Goal: Task Accomplishment & Management: Manage account settings

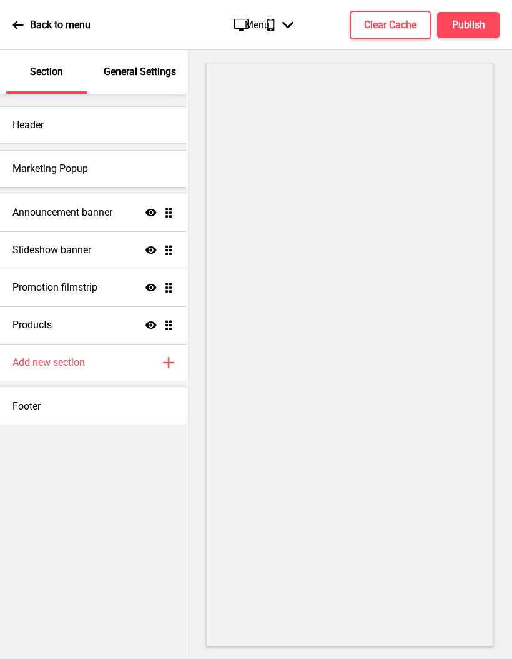
click at [284, 29] on icon "Arrow down" at bounding box center [287, 24] width 11 height 11
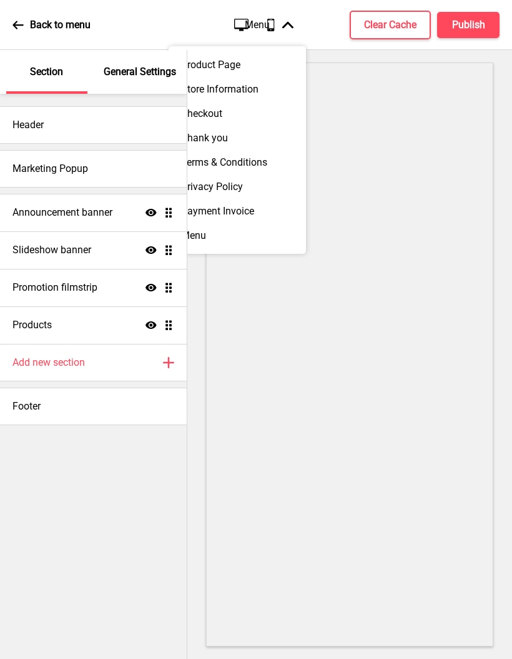
click at [150, 82] on div "General Settings" at bounding box center [140, 72] width 81 height 44
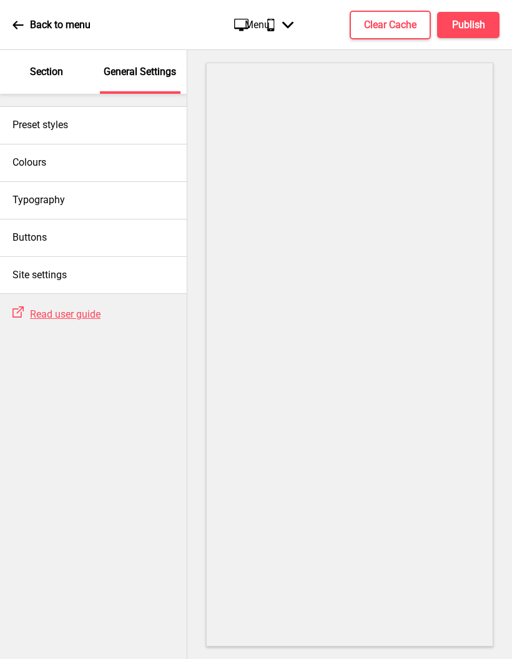
click at [64, 268] on h4 "Site settings" at bounding box center [39, 275] width 54 height 14
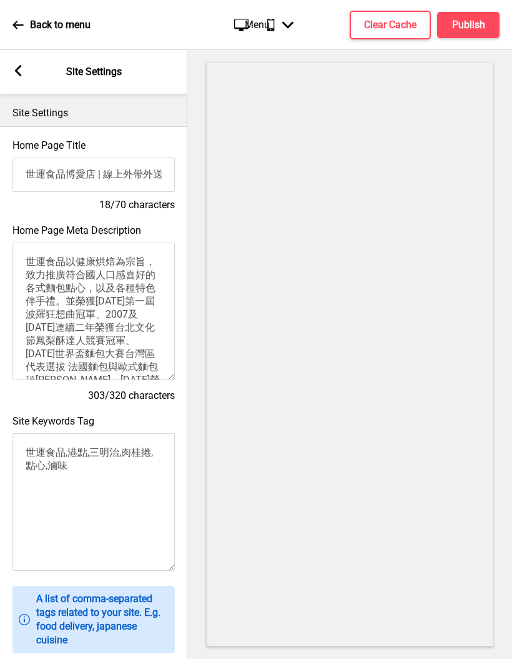
click at [22, 65] on div "Arrow left" at bounding box center [17, 72] width 11 height 14
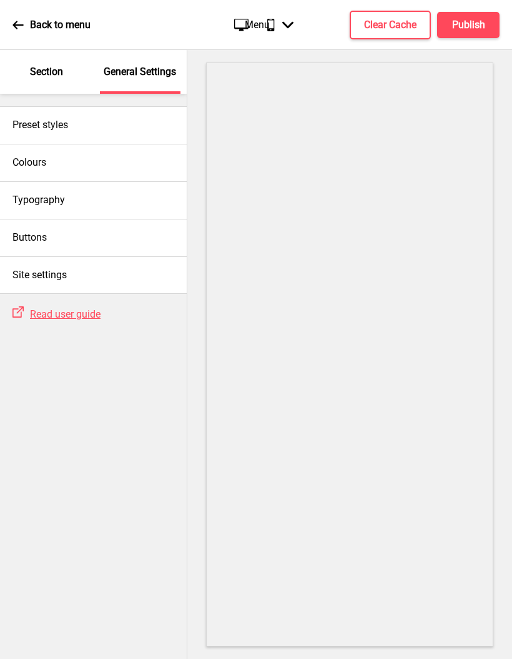
click at [41, 72] on p "Section" at bounding box center [46, 72] width 33 height 14
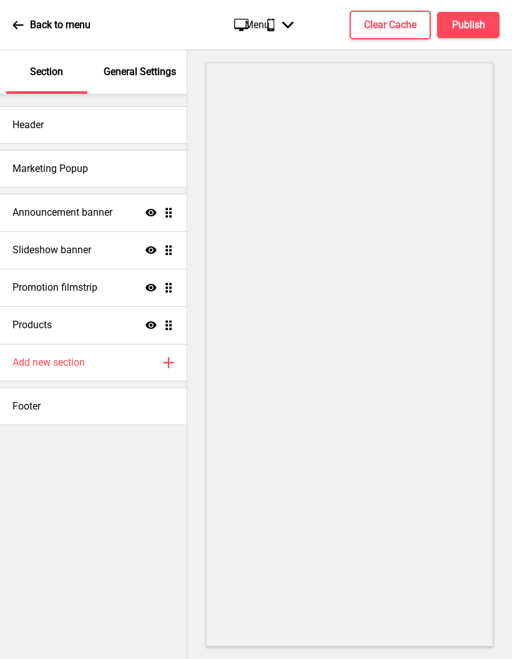
click at [242, 26] on div "Menu Arrow down" at bounding box center [269, 24] width 74 height 37
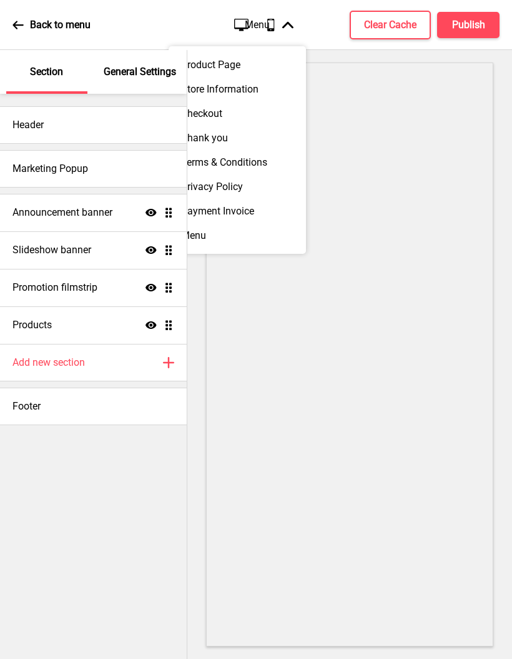
click at [257, 65] on div "Product Page" at bounding box center [237, 64] width 137 height 24
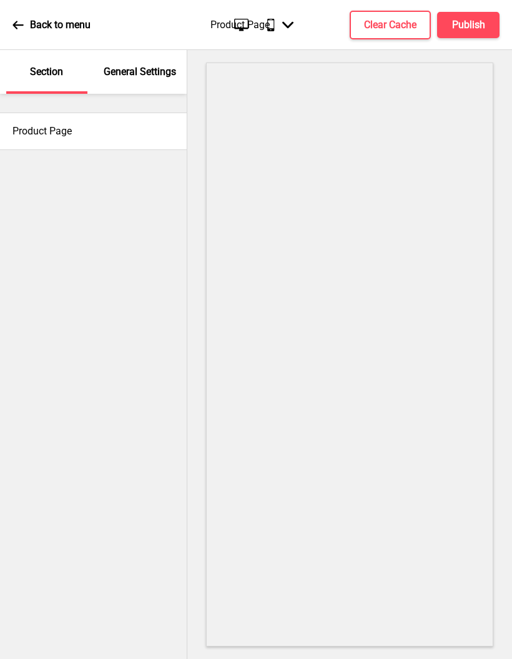
click at [282, 27] on div "Product Page Arrow down" at bounding box center [252, 24] width 108 height 37
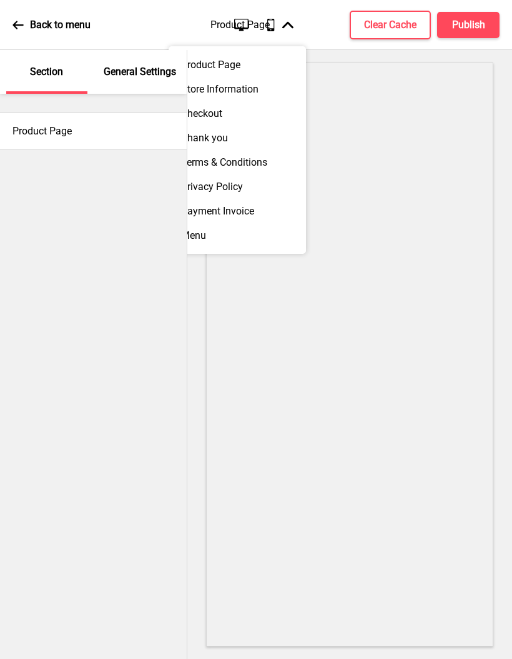
click at [261, 87] on div "Store Information" at bounding box center [237, 89] width 137 height 24
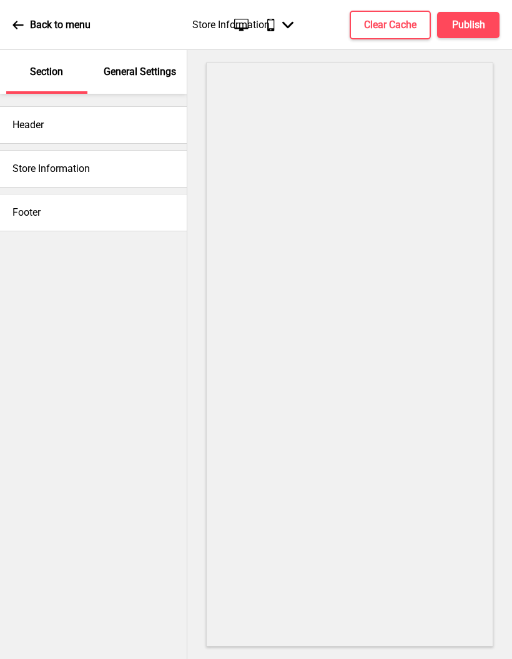
click at [281, 21] on div "Store Information Arrow down" at bounding box center [243, 24] width 126 height 37
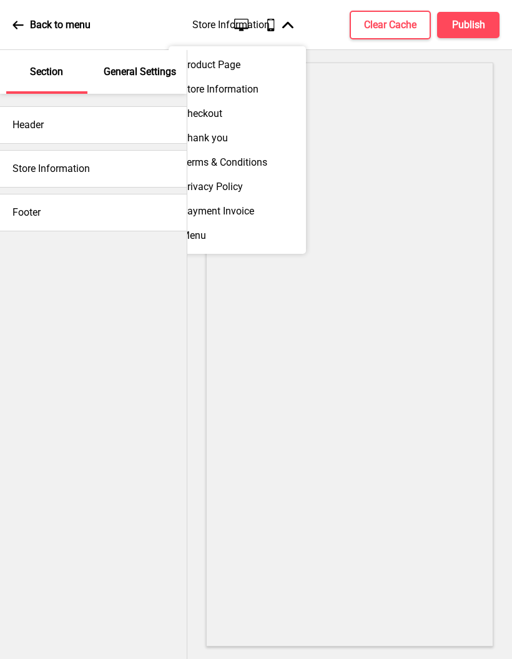
click at [247, 117] on div "Checkout" at bounding box center [237, 113] width 137 height 24
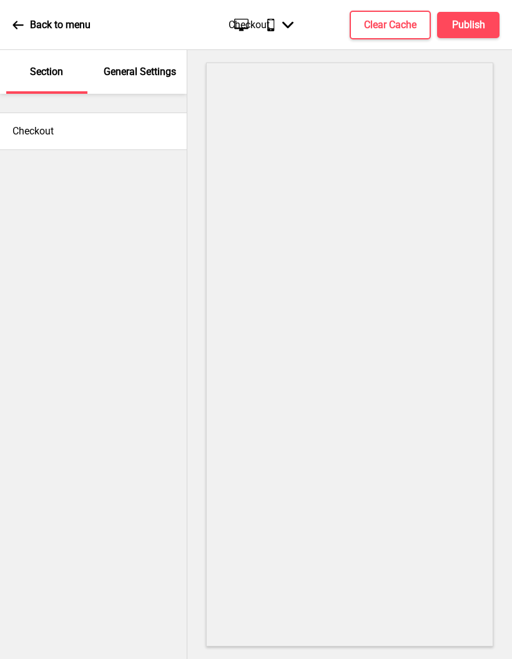
click at [280, 22] on div "Checkout Arrow down" at bounding box center [261, 24] width 90 height 37
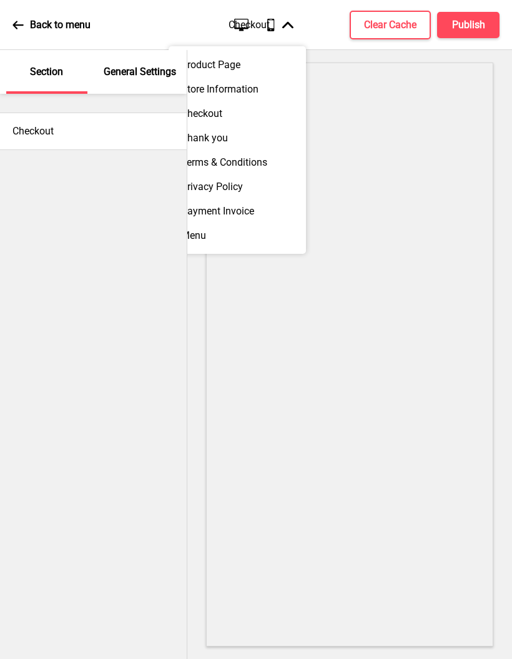
click at [260, 144] on div "Thank you" at bounding box center [237, 138] width 137 height 24
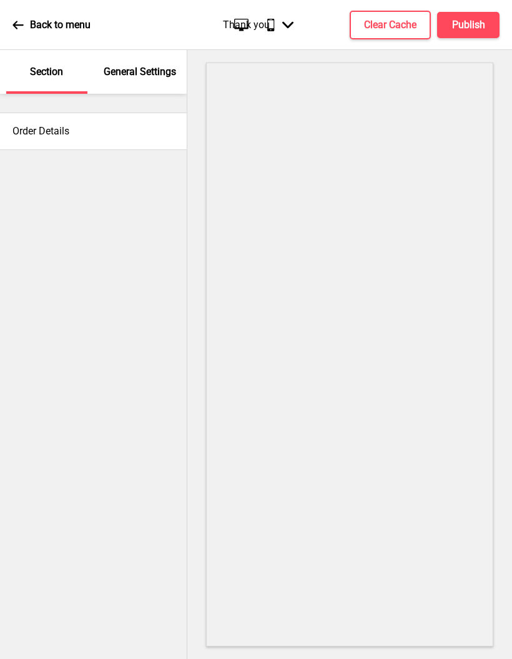
click at [290, 27] on icon "Arrow down" at bounding box center [287, 24] width 11 height 11
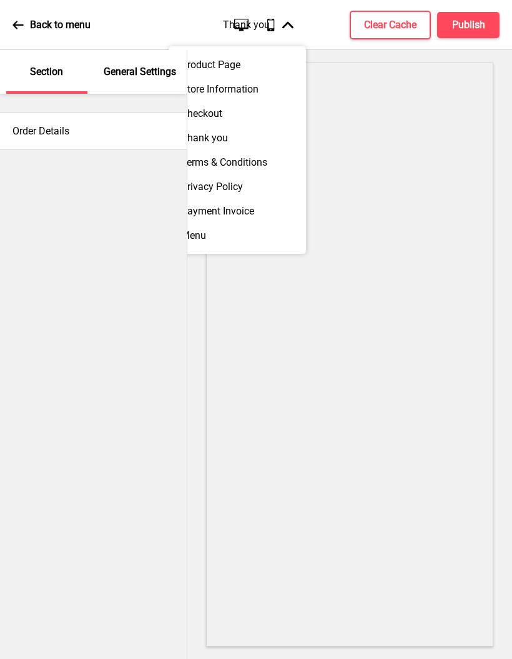
click at [273, 164] on div "Terms & Conditions" at bounding box center [237, 162] width 137 height 24
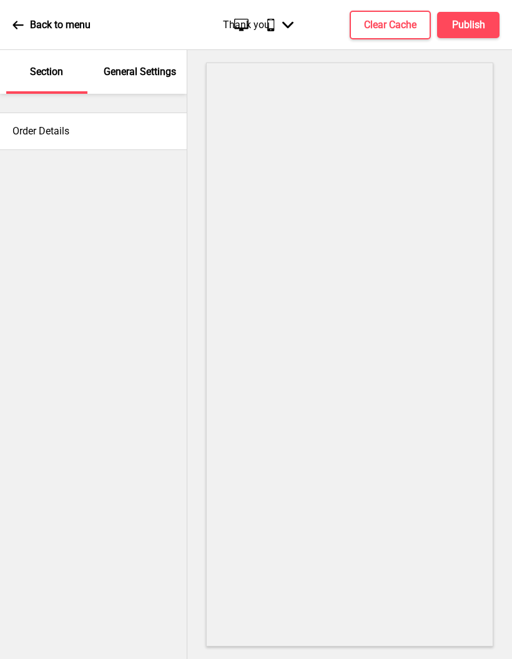
click at [152, 74] on p "General Settings" at bounding box center [140, 72] width 72 height 14
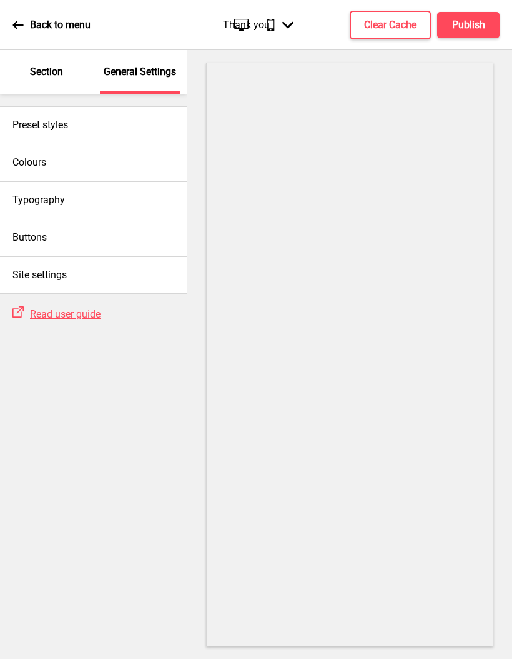
click at [47, 71] on p "Section" at bounding box center [46, 72] width 33 height 14
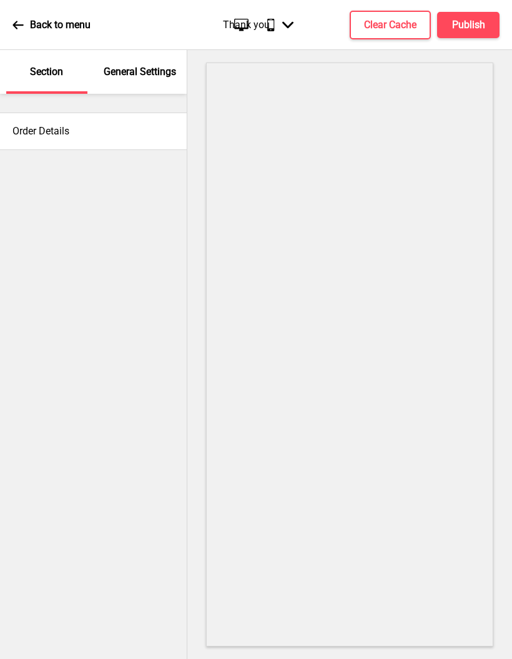
click at [67, 132] on h4 "Order Details" at bounding box center [40, 131] width 57 height 14
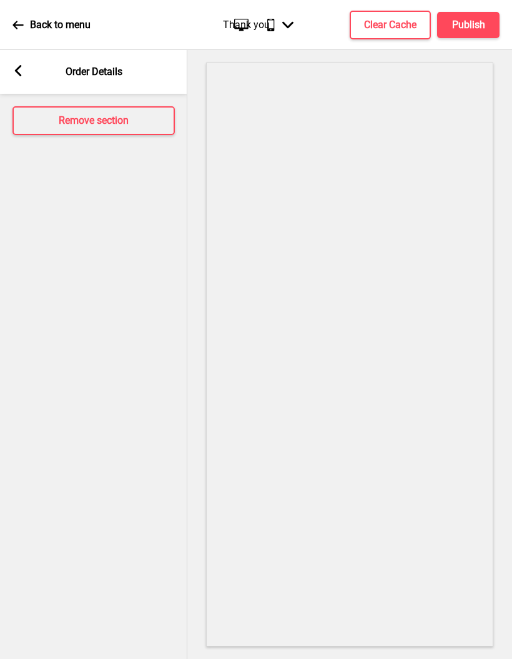
click at [16, 22] on icon at bounding box center [17, 25] width 11 height 8
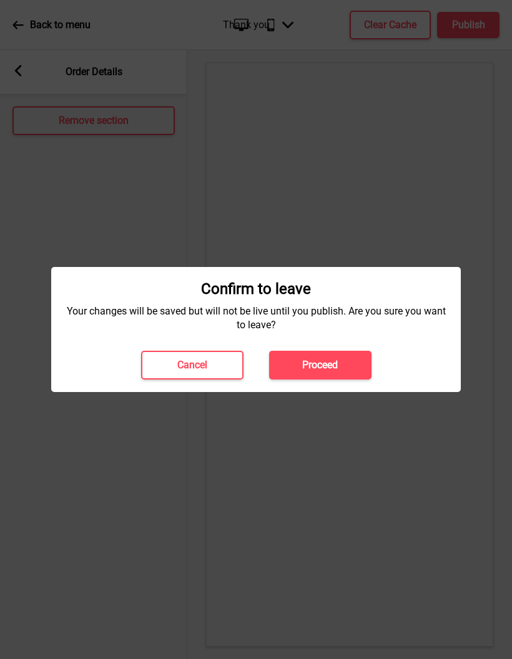
click at [352, 359] on button "Proceed" at bounding box center [320, 365] width 102 height 29
